Goal: Information Seeking & Learning: Learn about a topic

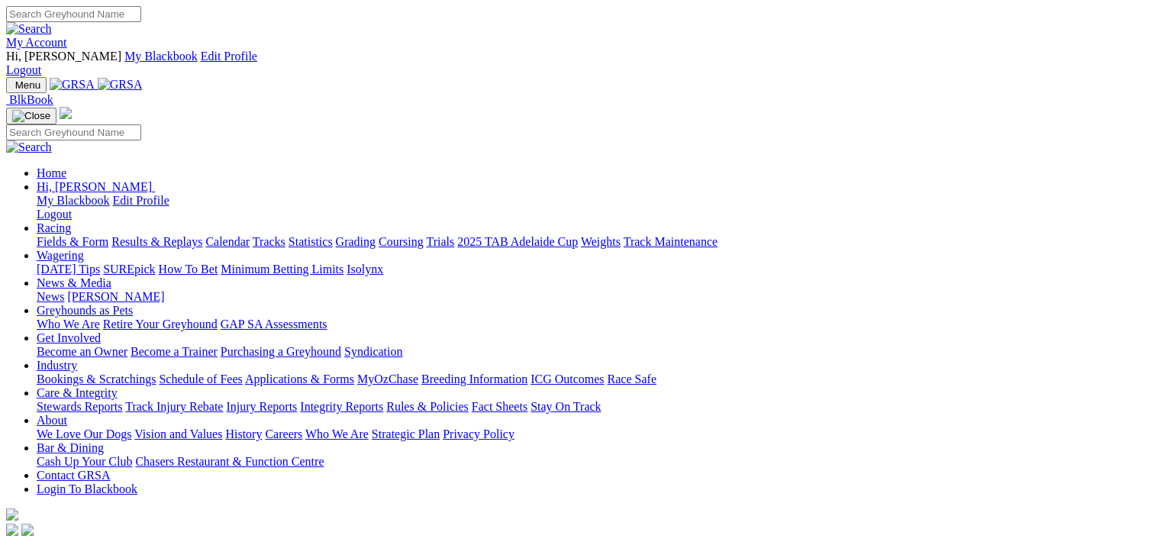
click at [53, 235] on link "Fields & Form" at bounding box center [73, 241] width 72 height 13
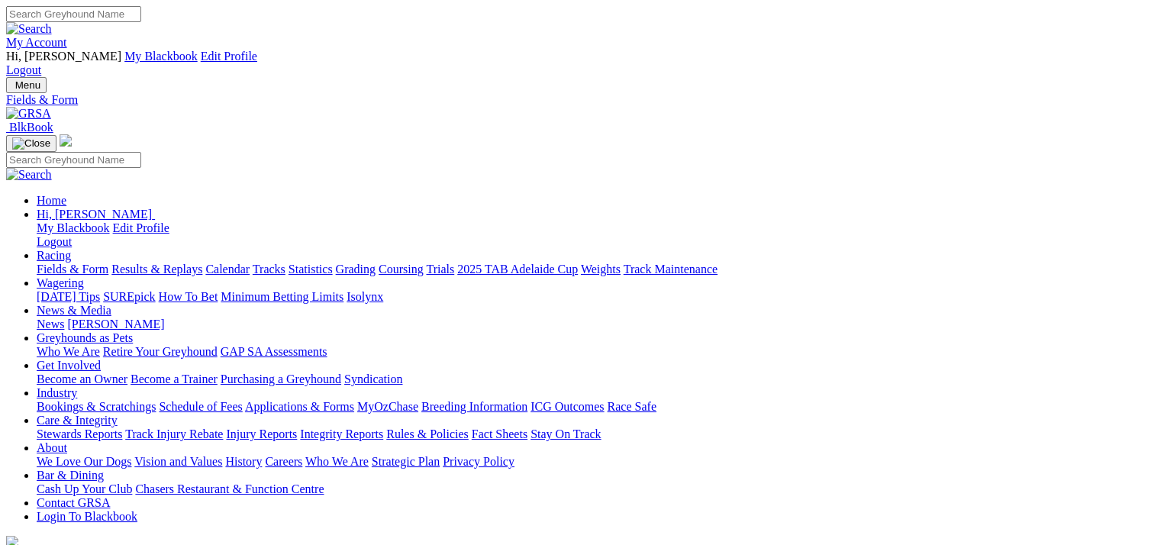
drag, startPoint x: 356, startPoint y: 184, endPoint x: 357, endPoint y: 196, distance: 12.3
select select "WA"
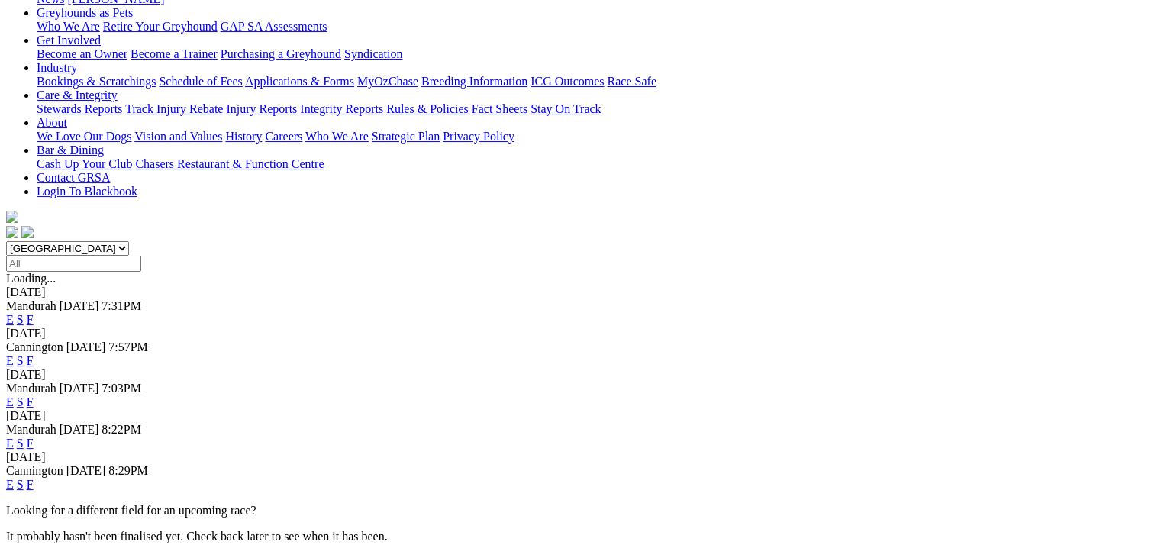
scroll to position [382, 0]
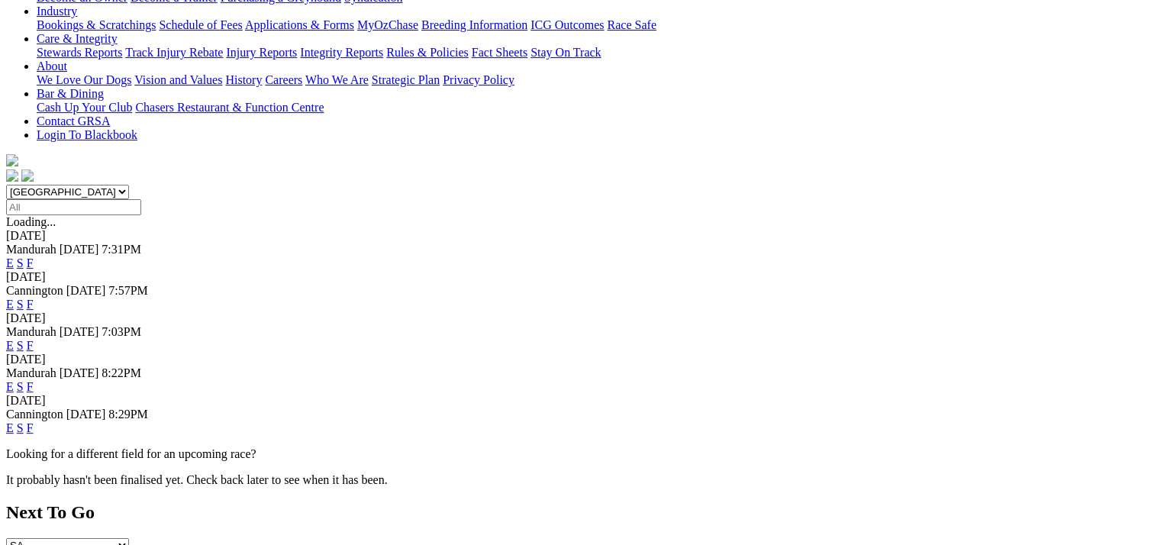
click at [14, 421] on link "E" at bounding box center [10, 427] width 8 height 13
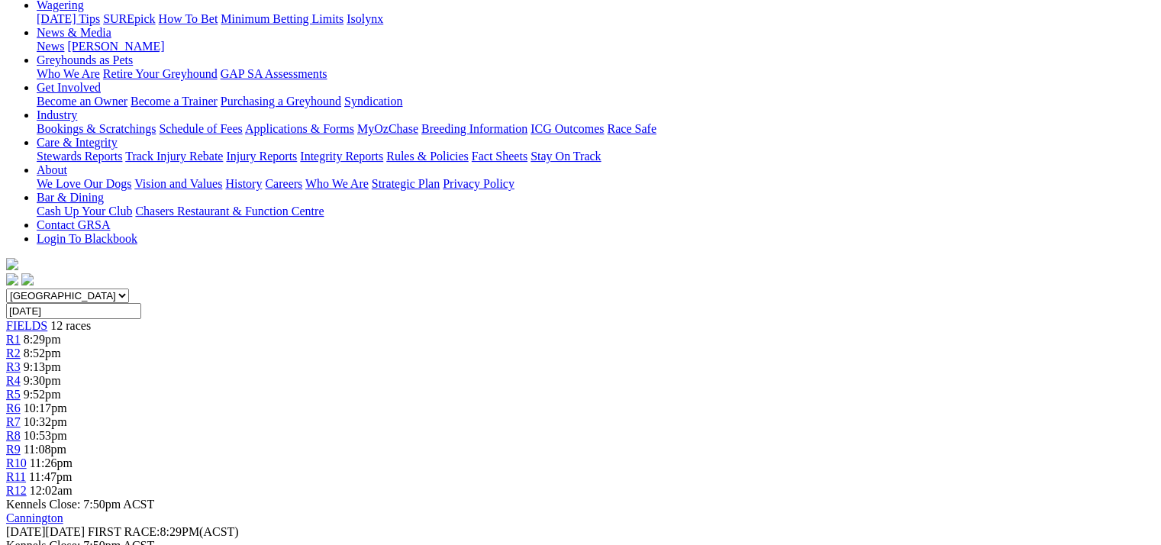
scroll to position [305, 0]
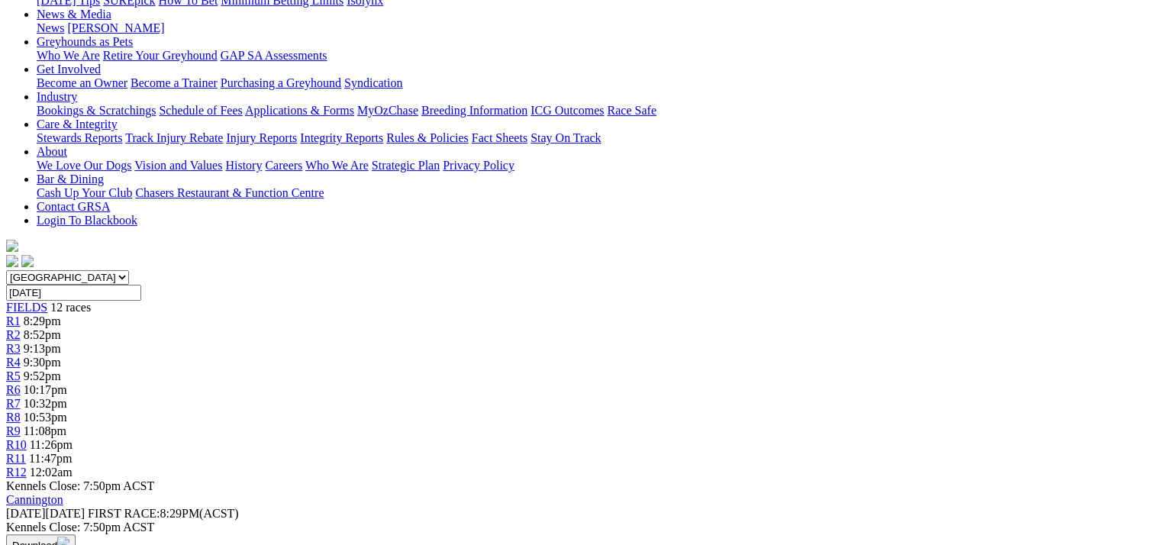
scroll to position [0, 0]
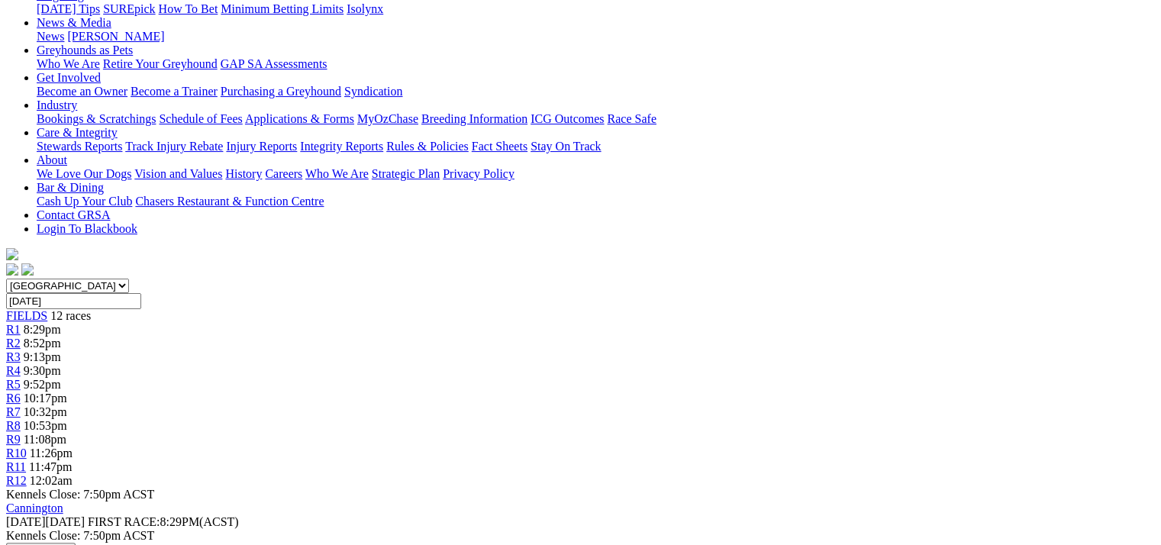
scroll to position [305, 0]
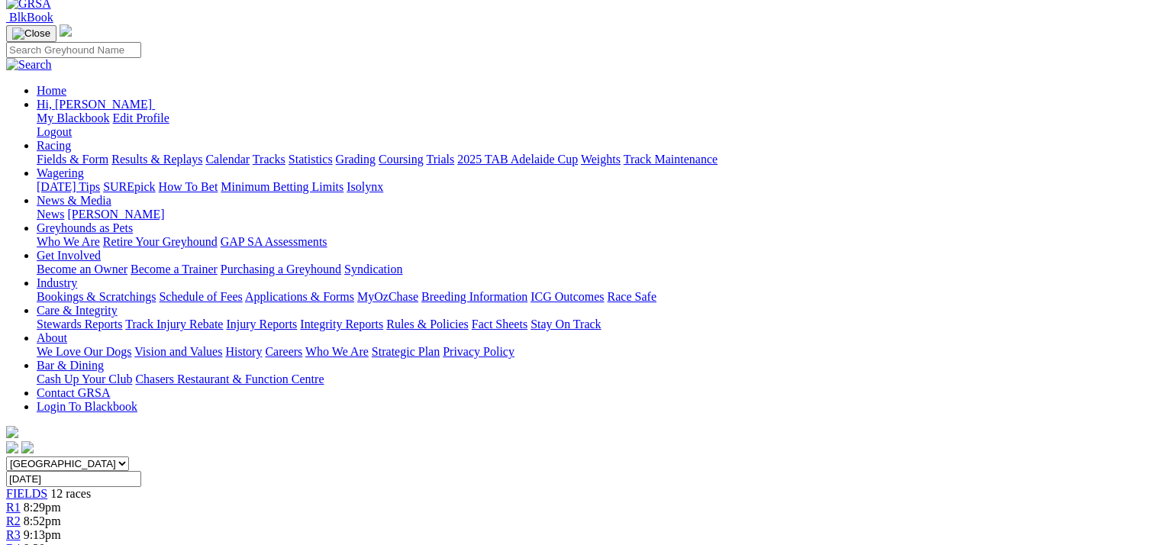
scroll to position [0, 0]
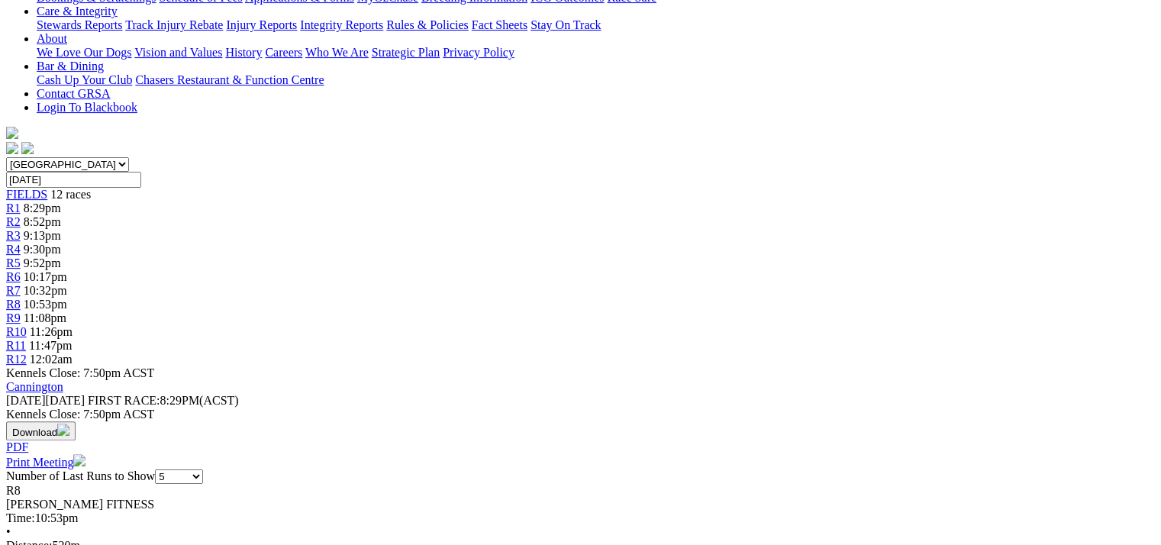
scroll to position [458, 0]
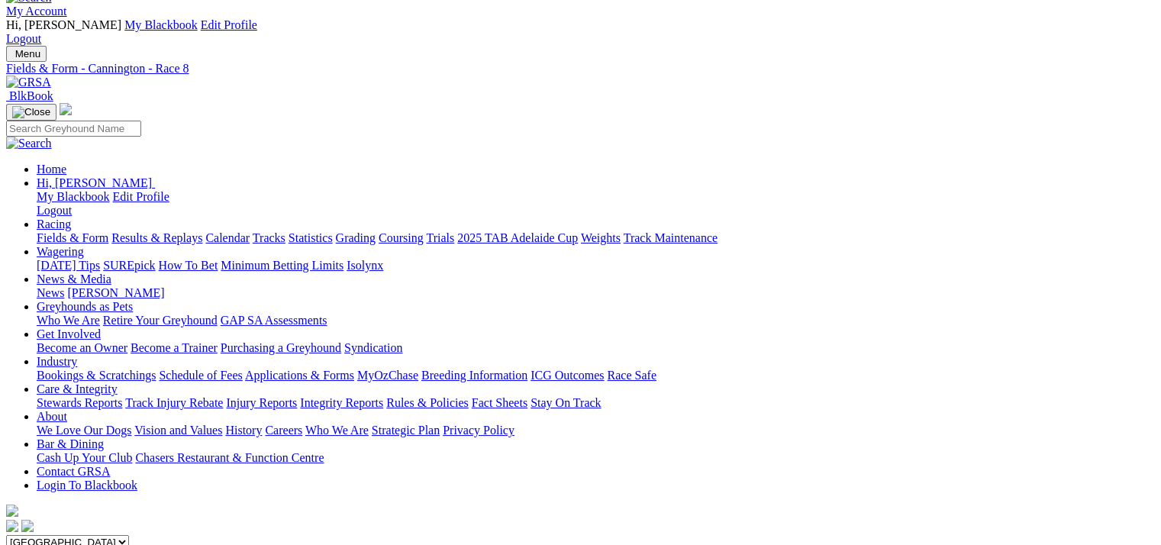
scroll to position [0, 0]
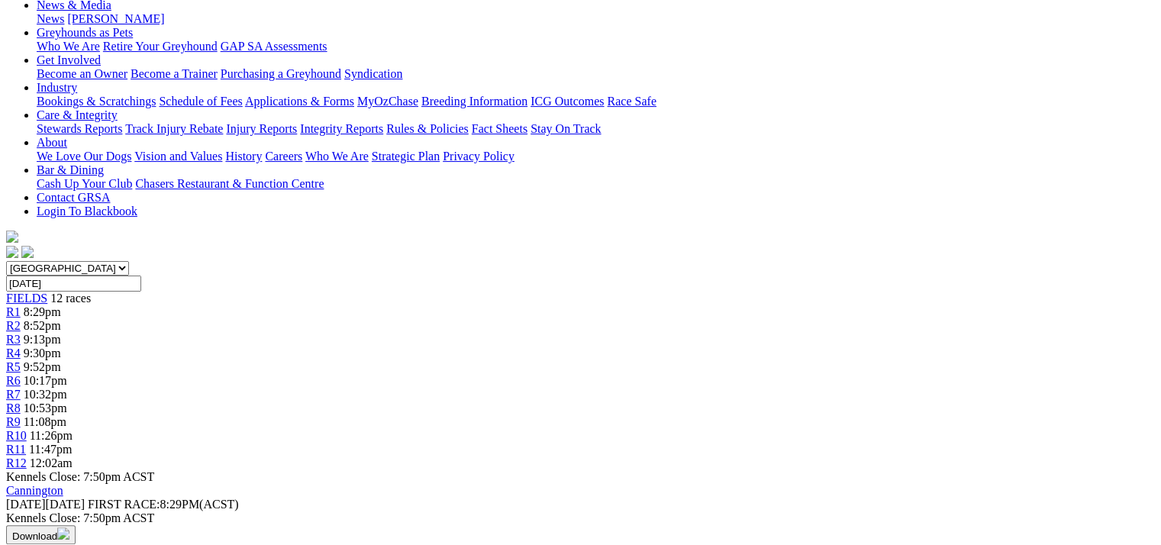
scroll to position [305, 0]
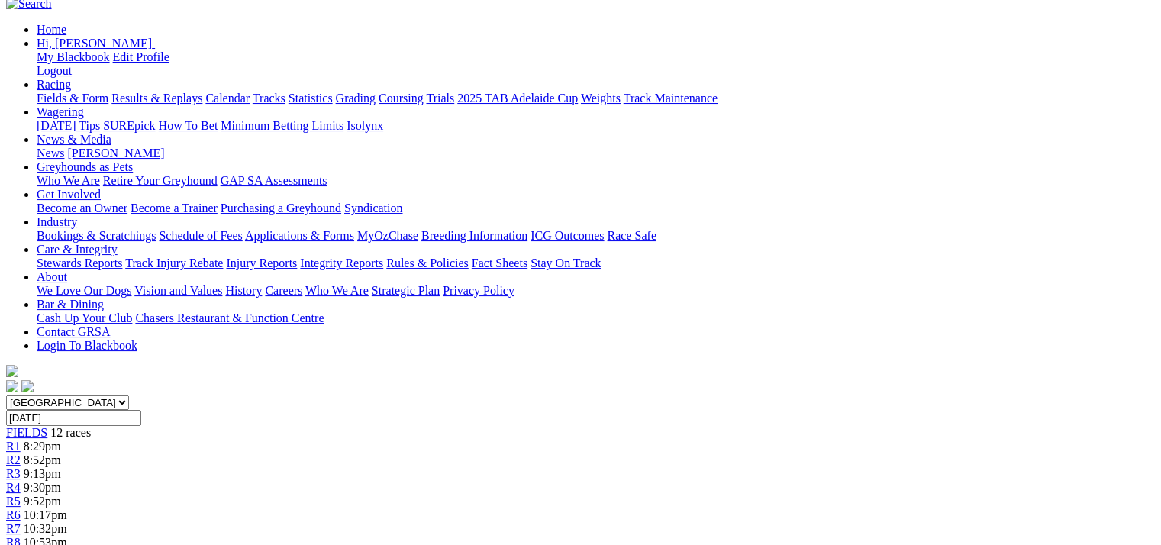
scroll to position [0, 0]
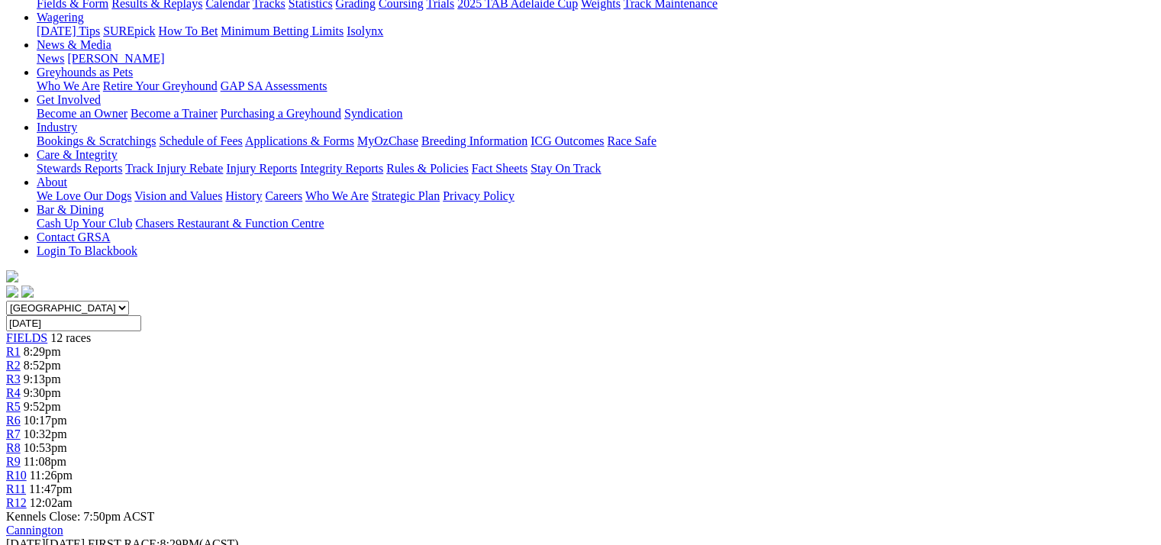
scroll to position [0, 0]
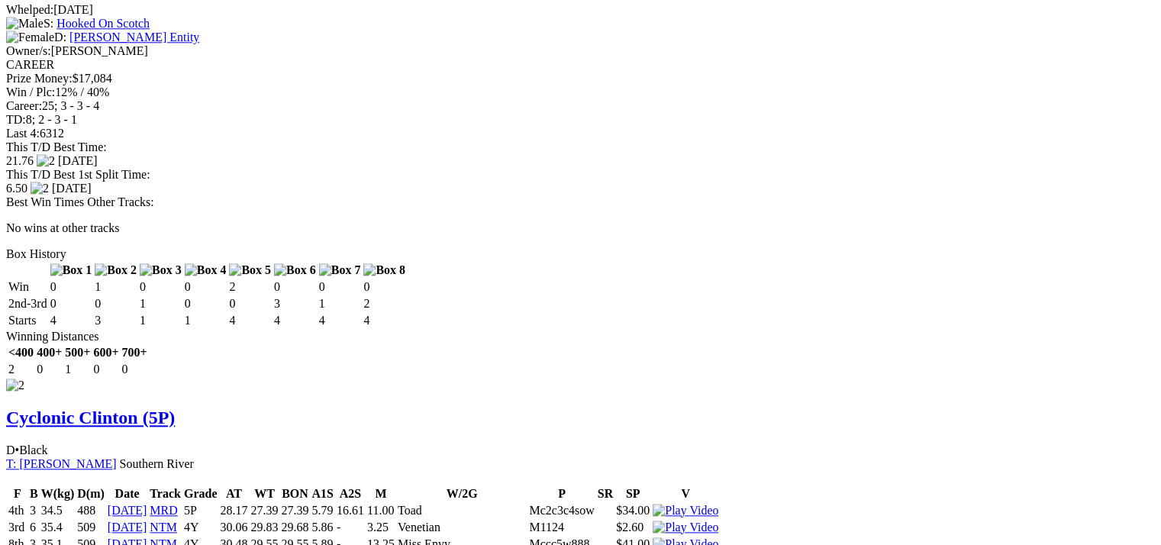
scroll to position [1603, 0]
